Goal: Contribute content

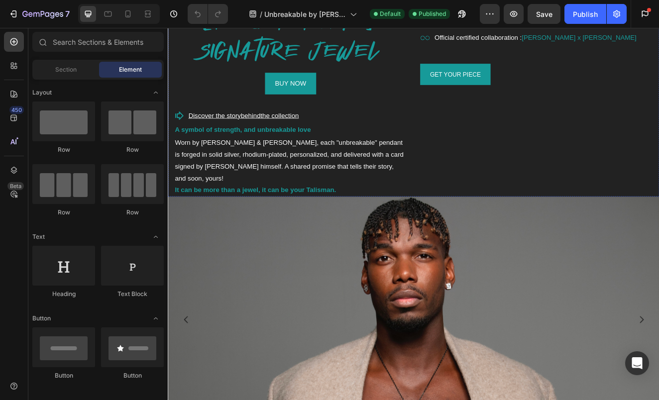
scroll to position [563, 0]
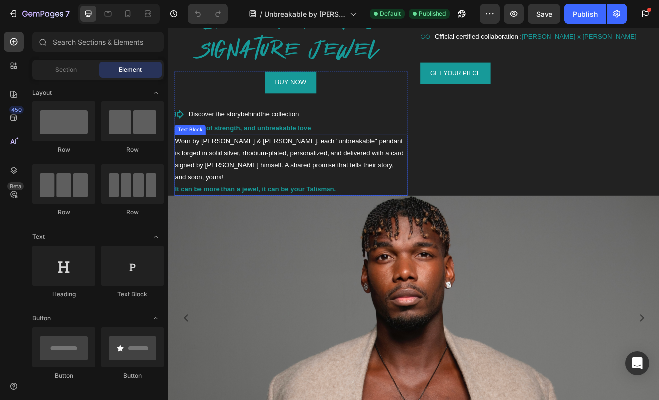
click at [348, 220] on strong "It can be more than a jewel, it can be your Talisman." at bounding box center [274, 224] width 196 height 8
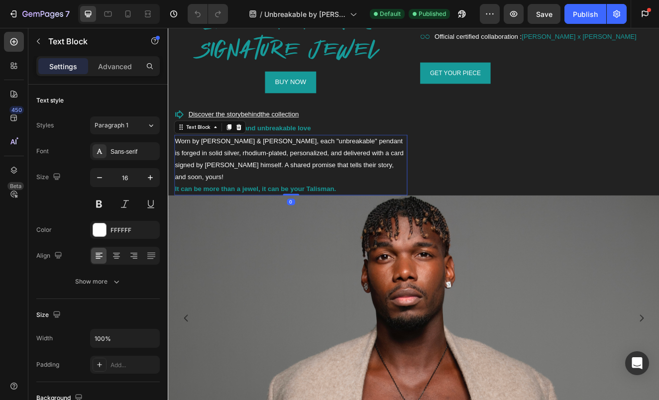
click at [351, 220] on strong "It can be more than a jewel, it can be your Talisman." at bounding box center [274, 224] width 196 height 8
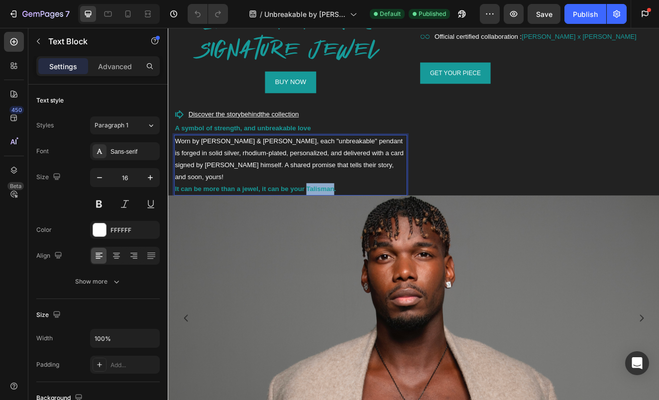
click at [351, 220] on strong "It can be more than a jewel, it can be your Talisman." at bounding box center [274, 224] width 196 height 8
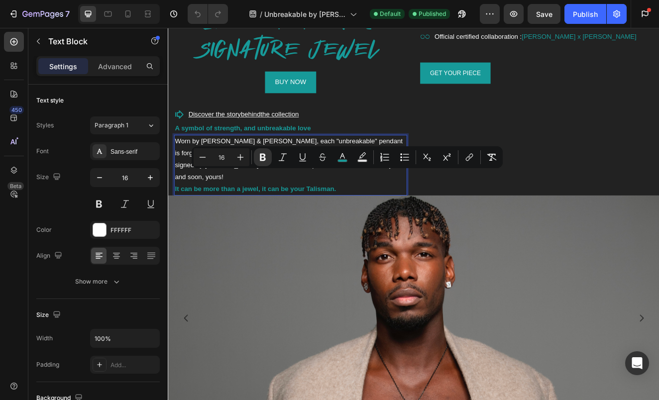
click at [376, 217] on p "It can be more than a jewel, it can be your Talisman." at bounding box center [316, 224] width 281 height 14
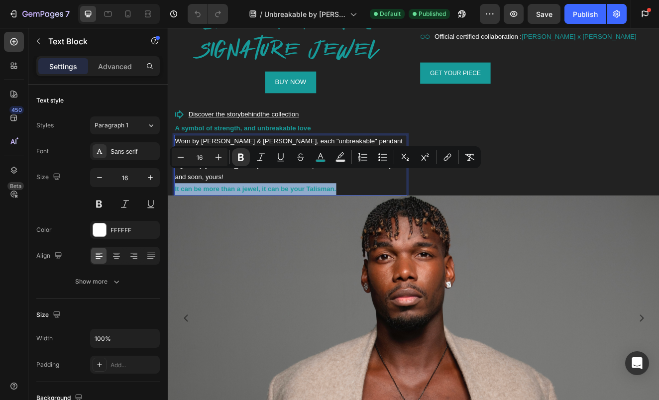
drag, startPoint x: 382, startPoint y: 207, endPoint x: 176, endPoint y: 208, distance: 205.7
click at [176, 217] on p "It can be more than a jewel, it can be your Talisman." at bounding box center [316, 224] width 281 height 14
click at [128, 67] on p "Advanced" at bounding box center [115, 66] width 34 height 10
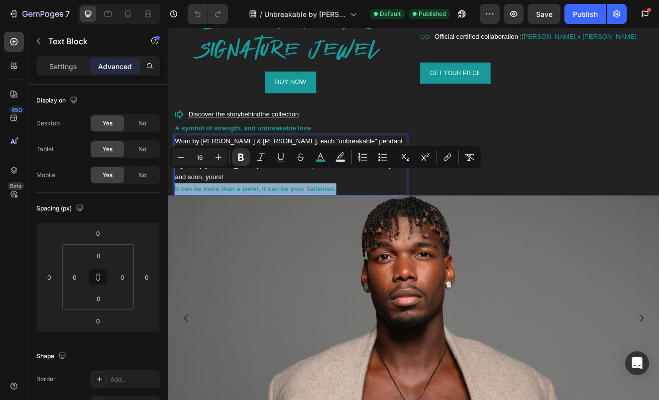
drag, startPoint x: 373, startPoint y: 208, endPoint x: 177, endPoint y: 205, distance: 196.2
click at [177, 217] on p "It can be more than a jewel, it can be your Talisman." at bounding box center [316, 224] width 281 height 14
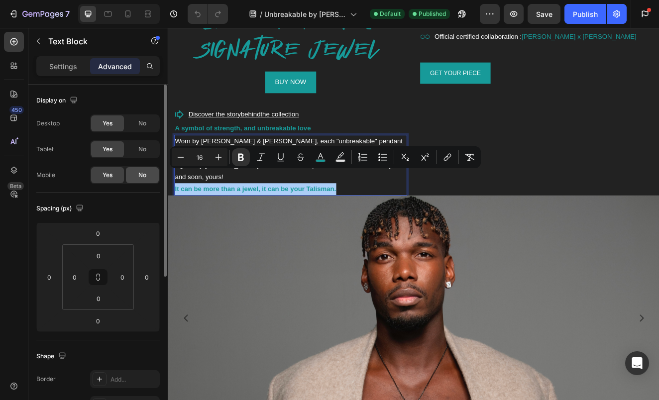
click at [154, 179] on div "No" at bounding box center [142, 175] width 33 height 16
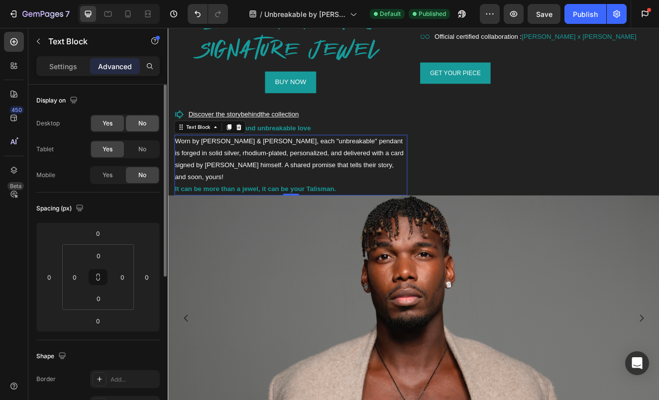
click at [150, 129] on div "No" at bounding box center [142, 124] width 33 height 16
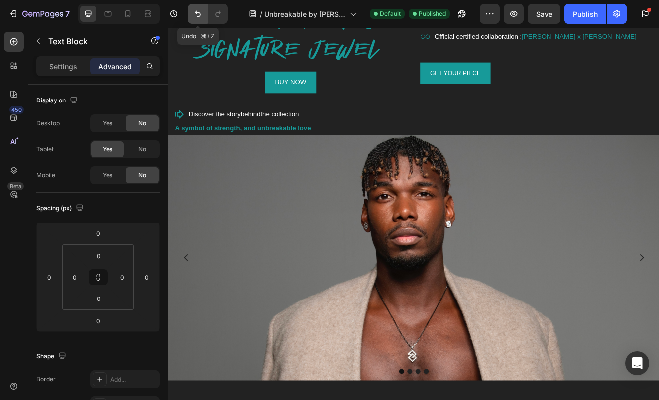
click at [199, 10] on icon "Undo/Redo" at bounding box center [198, 14] width 10 height 10
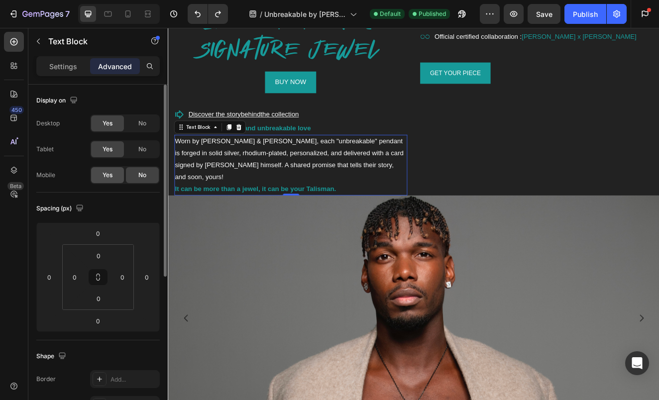
click at [104, 180] on div "Yes" at bounding box center [107, 175] width 33 height 16
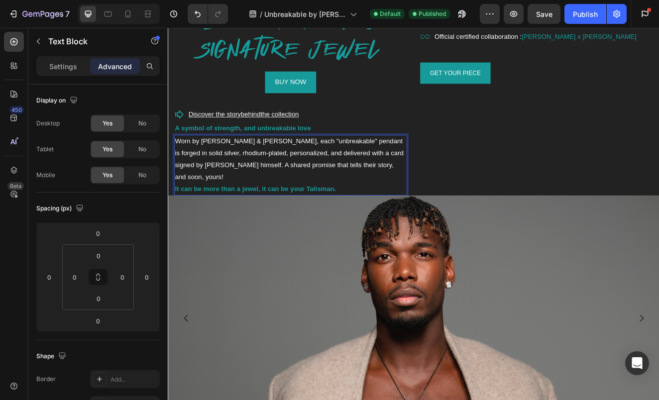
click at [374, 217] on p "It can be more than a jewel, it can be your Talisman." at bounding box center [316, 224] width 281 height 14
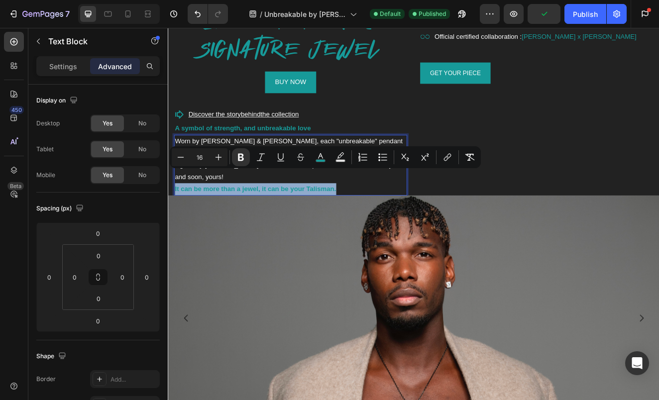
drag, startPoint x: 384, startPoint y: 210, endPoint x: 177, endPoint y: 208, distance: 207.7
click at [177, 217] on p "It can be more than a jewel, it can be your Talisman." at bounding box center [316, 224] width 281 height 14
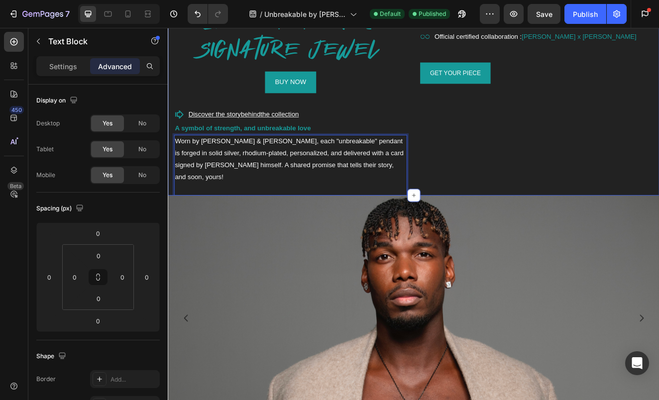
click at [299, 232] on div "[PERSON_NAME] SIGNATURE JEWEL Heading Row BUY NOW Button Discover the story beh…" at bounding box center [316, 108] width 283 height 248
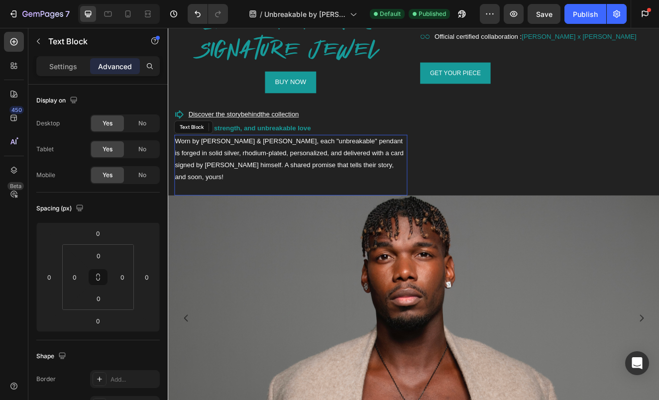
click at [313, 217] on p "Rich Text Editor. Editing area: main" at bounding box center [316, 224] width 281 height 14
click at [316, 217] on p "Rich Text Editor. Editing area: main" at bounding box center [316, 224] width 281 height 14
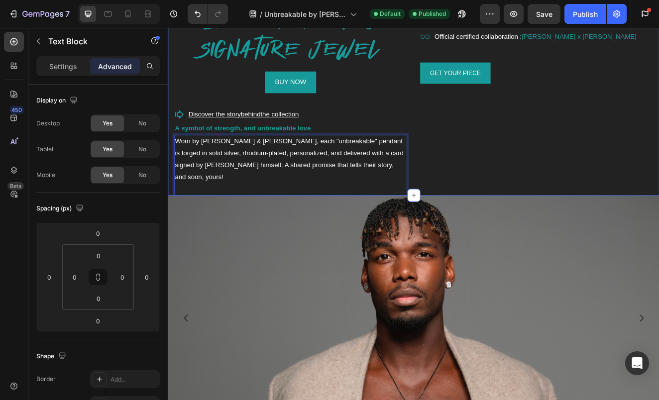
scroll to position [581, 0]
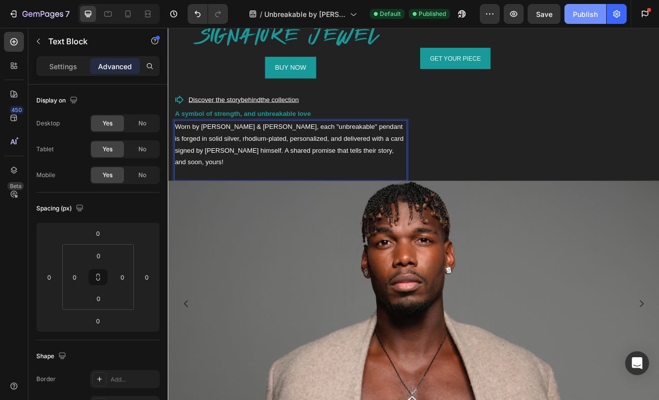
click at [595, 11] on div "Publish" at bounding box center [585, 14] width 25 height 10
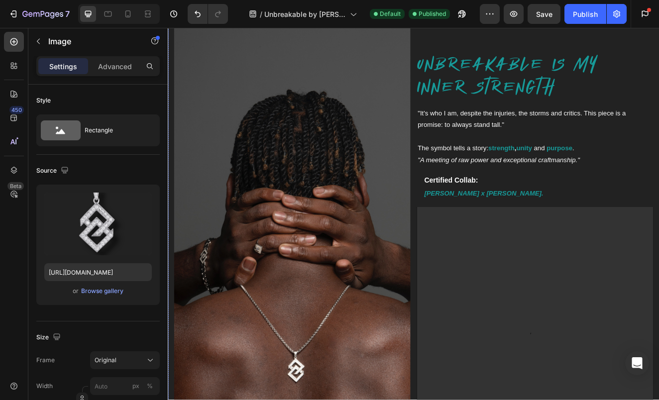
scroll to position [2006, 0]
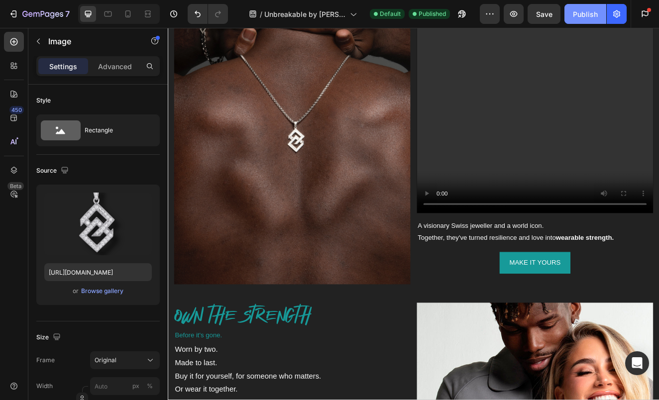
click at [581, 19] on div "Publish" at bounding box center [585, 14] width 25 height 10
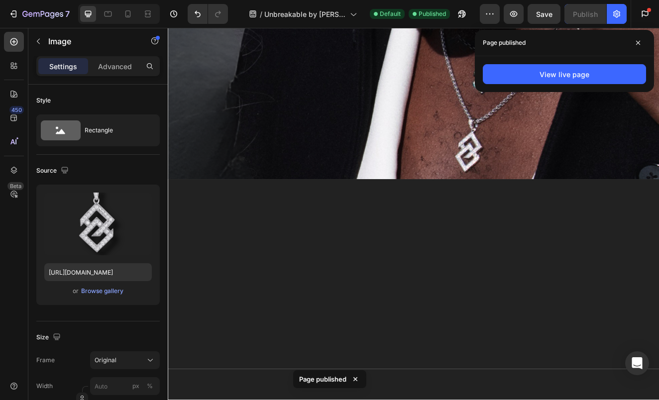
scroll to position [412, 0]
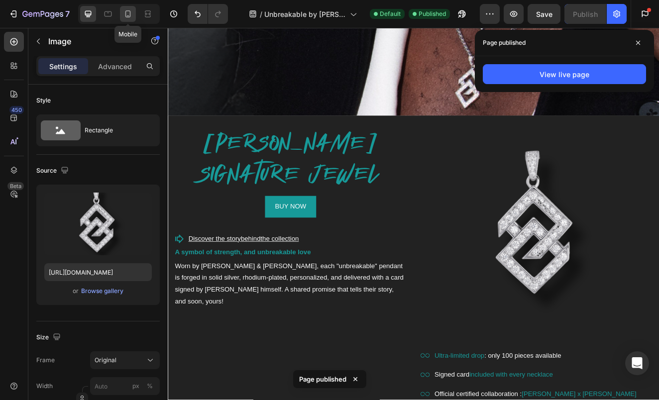
click at [125, 13] on icon at bounding box center [128, 14] width 10 height 10
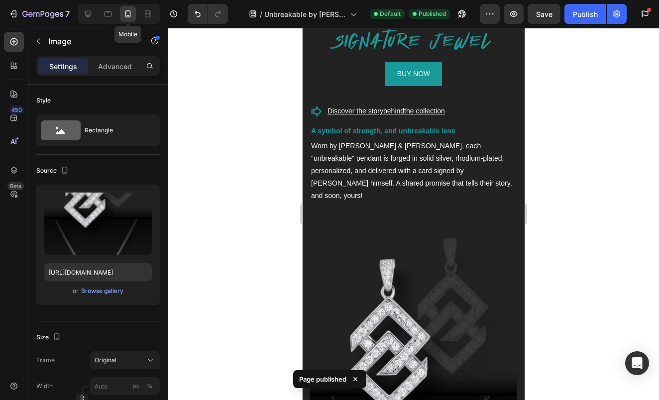
type input "[URL][DOMAIN_NAME]"
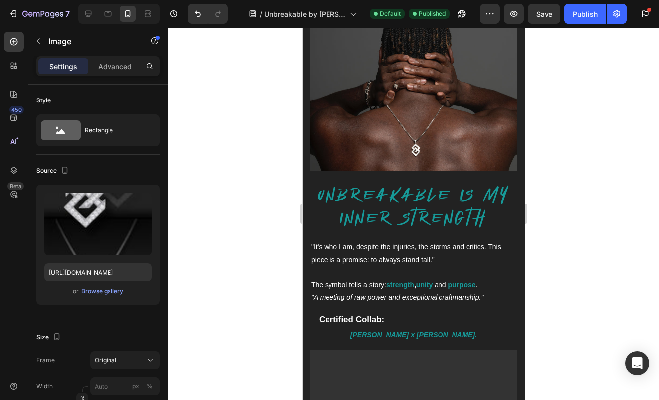
scroll to position [1744, 0]
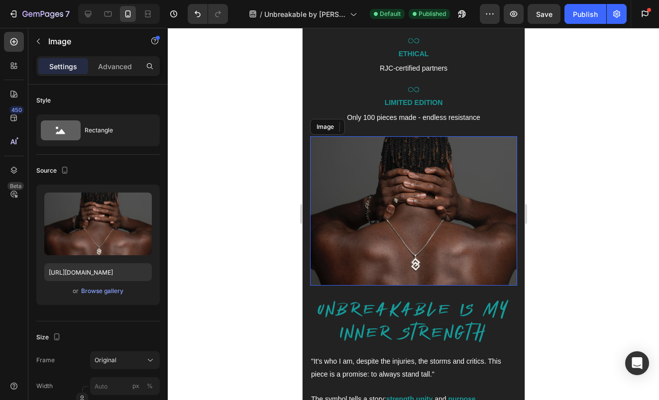
click at [377, 228] on img at bounding box center [413, 210] width 207 height 149
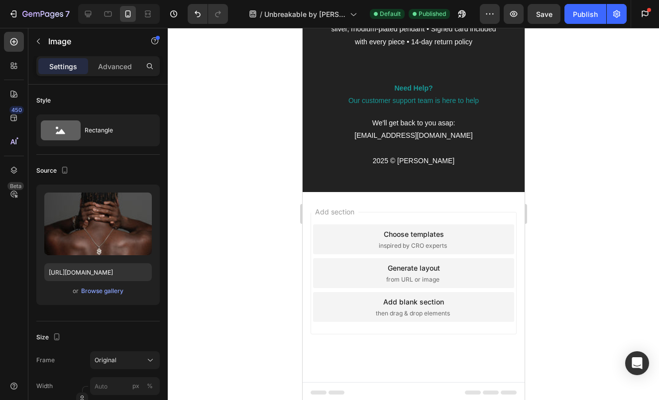
scroll to position [3418, 0]
click at [590, 17] on div "Publish" at bounding box center [585, 14] width 25 height 10
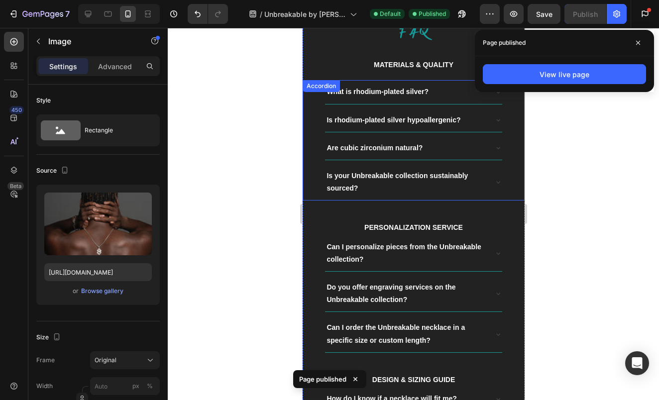
scroll to position [2689, 0]
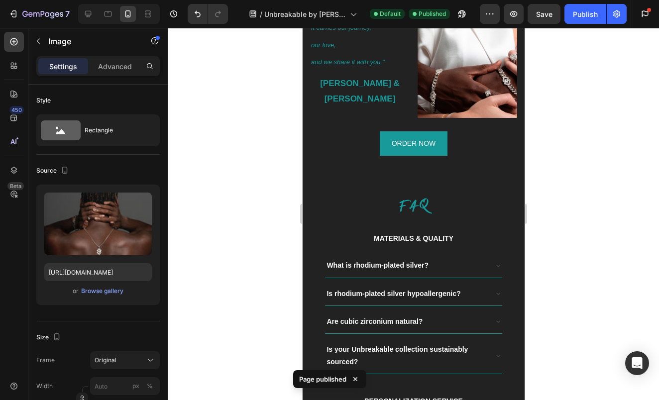
click at [543, 147] on div at bounding box center [414, 214] width 492 height 373
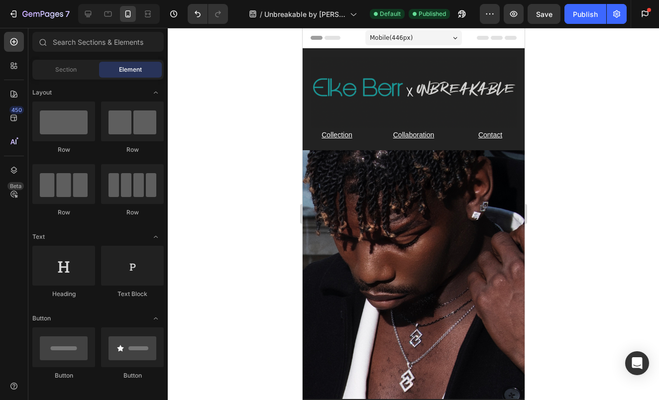
scroll to position [0, 0]
